Goal: Information Seeking & Learning: Learn about a topic

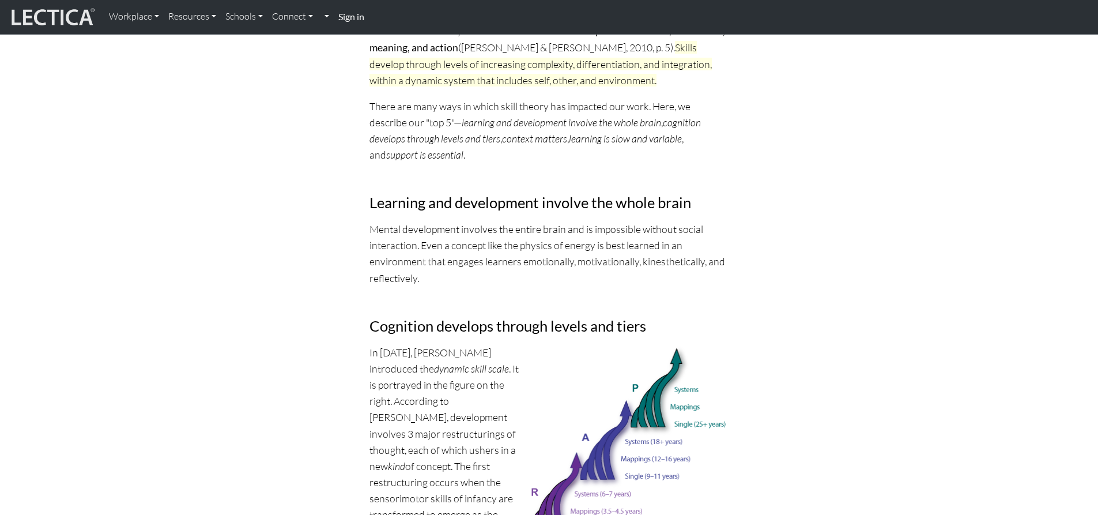
scroll to position [346, 0]
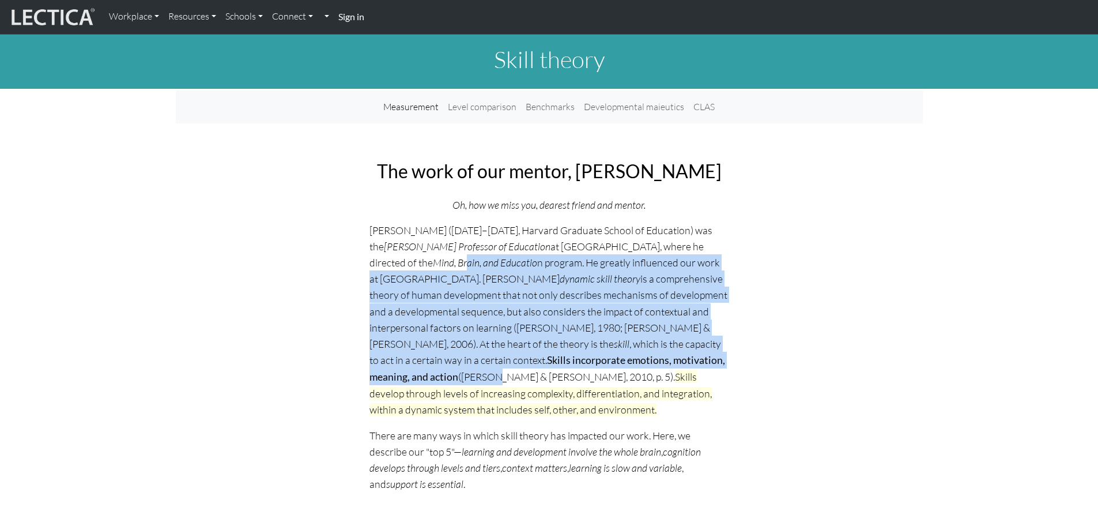
drag, startPoint x: 471, startPoint y: 266, endPoint x: 709, endPoint y: 356, distance: 254.0
click at [709, 356] on p "[PERSON_NAME] ([DATE]–[DATE], Harvard Graduate School of Education) was the [PE…" at bounding box center [550, 320] width 360 height 196
click at [657, 363] on strong "Skills incorporate emotions, motivation, meaning, and action" at bounding box center [548, 368] width 356 height 29
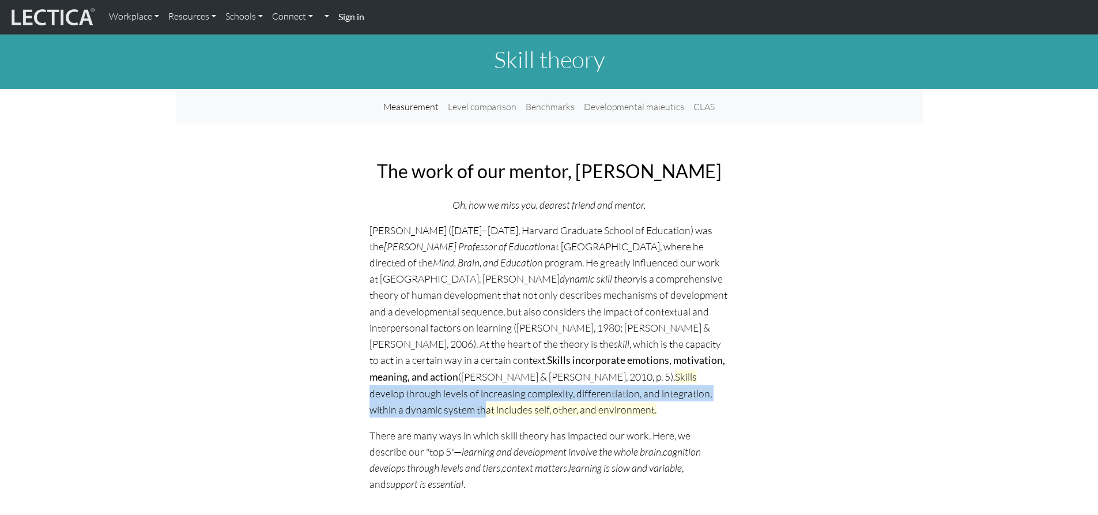
drag, startPoint x: 478, startPoint y: 382, endPoint x: 619, endPoint y: 393, distance: 141.1
click at [619, 393] on p "[PERSON_NAME] ([DATE]–[DATE], Harvard Graduate School of Education) was the [PE…" at bounding box center [550, 320] width 360 height 196
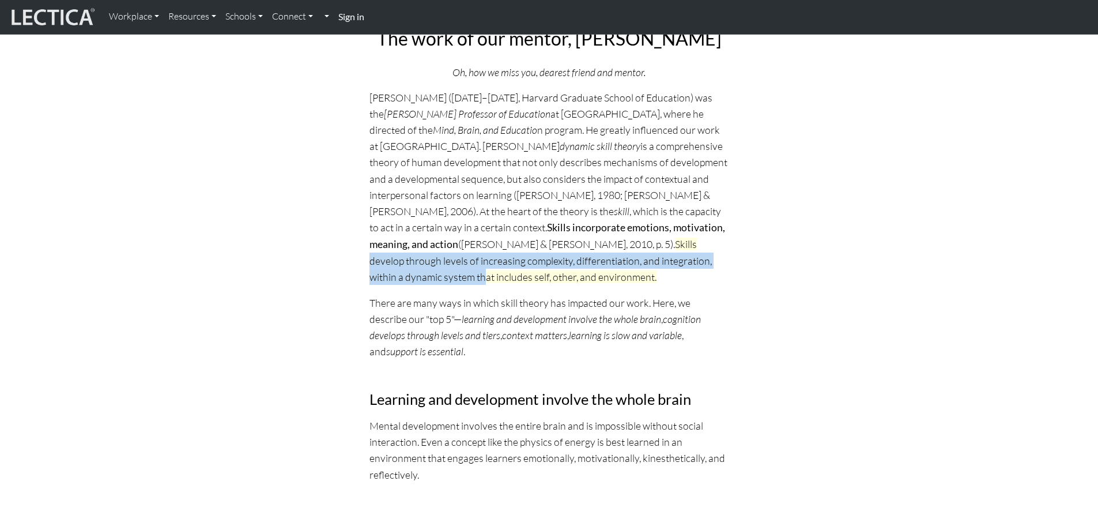
scroll to position [231, 0]
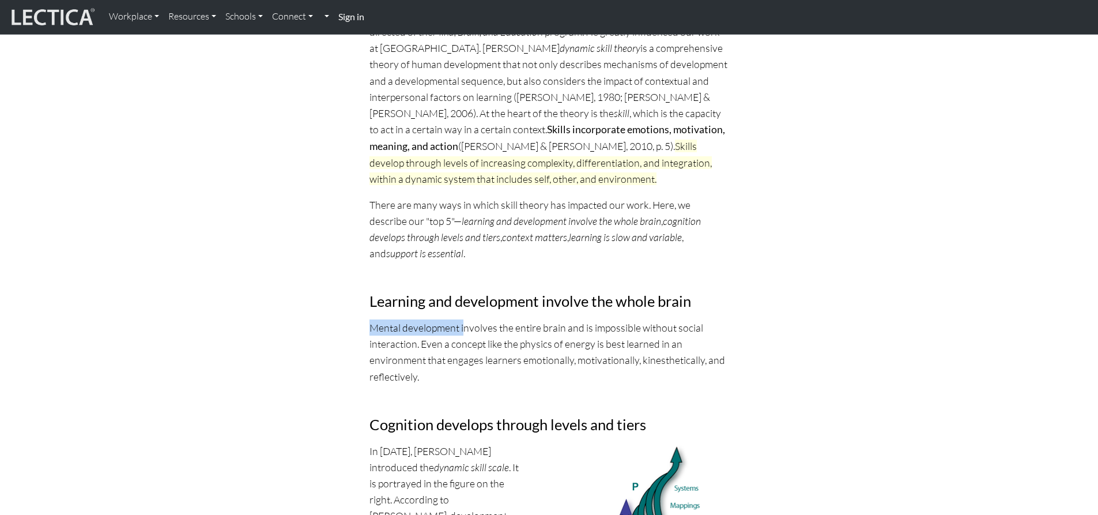
drag, startPoint x: 354, startPoint y: 315, endPoint x: 462, endPoint y: 323, distance: 108.1
click at [487, 338] on p "Mental development involves the entire brain and is impossible without social i…" at bounding box center [550, 351] width 360 height 65
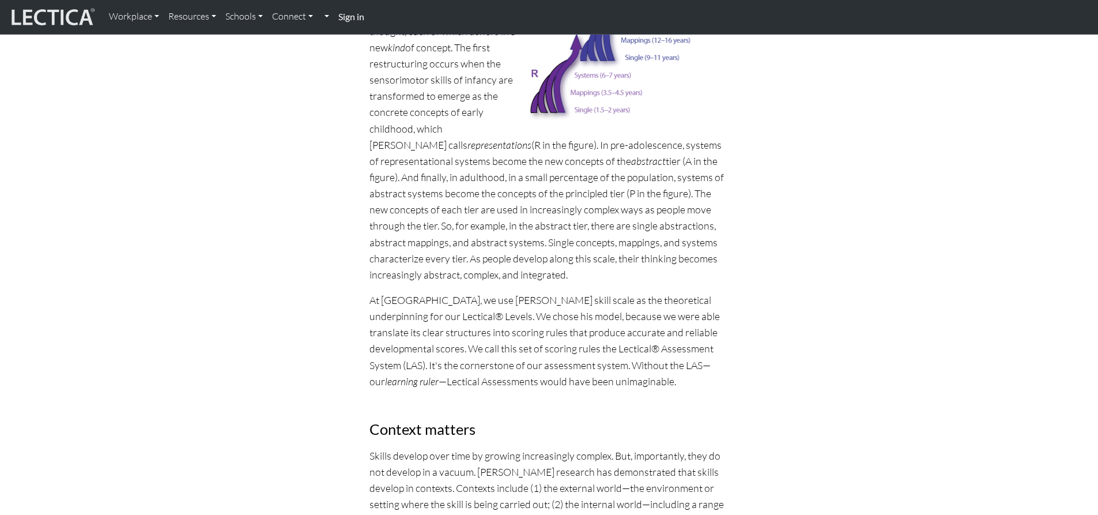
scroll to position [922, 0]
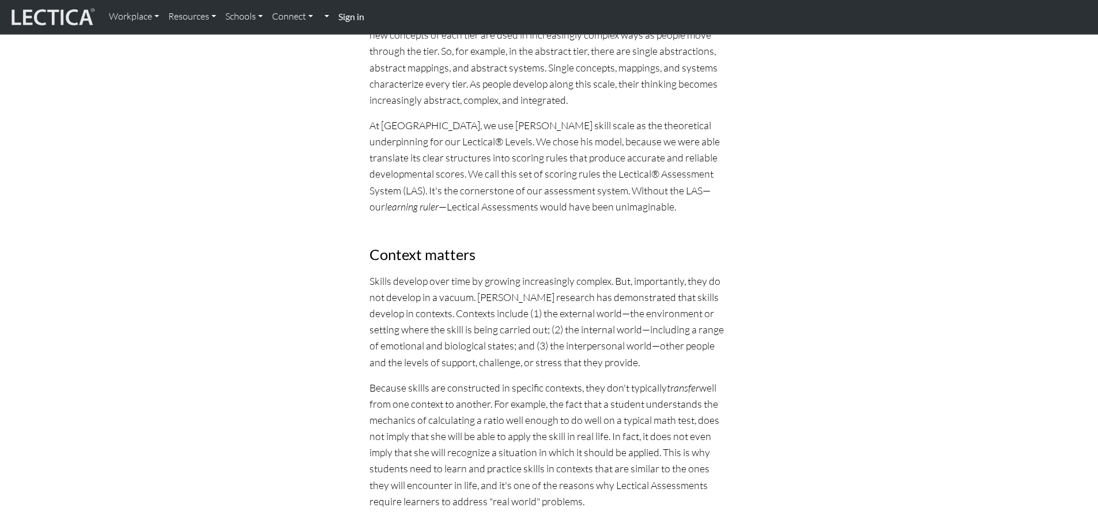
click at [399, 326] on p "Skills develop over time by growing increasingly complex. But, importantly, the…" at bounding box center [550, 321] width 360 height 97
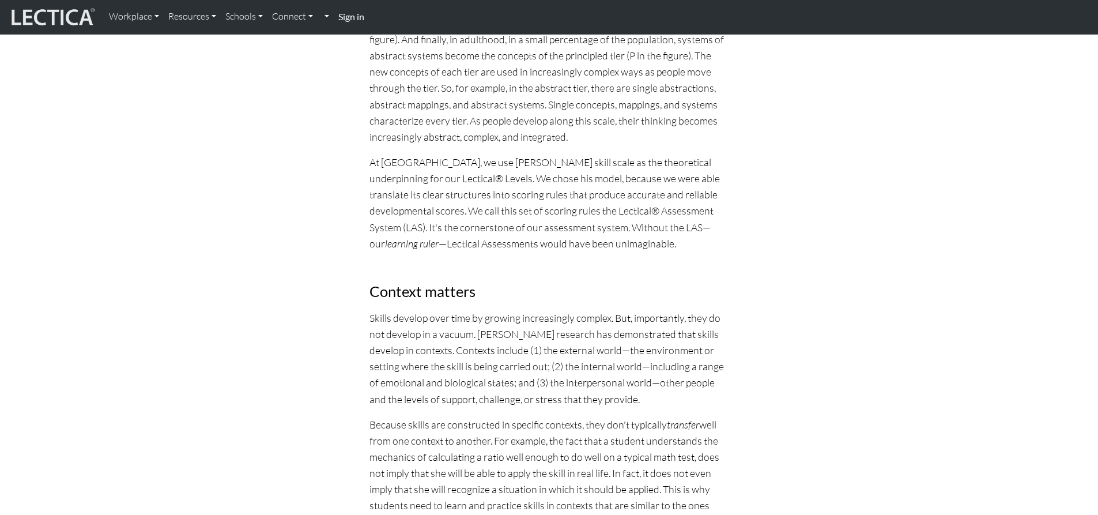
scroll to position [865, 0]
